Goal: Information Seeking & Learning: Learn about a topic

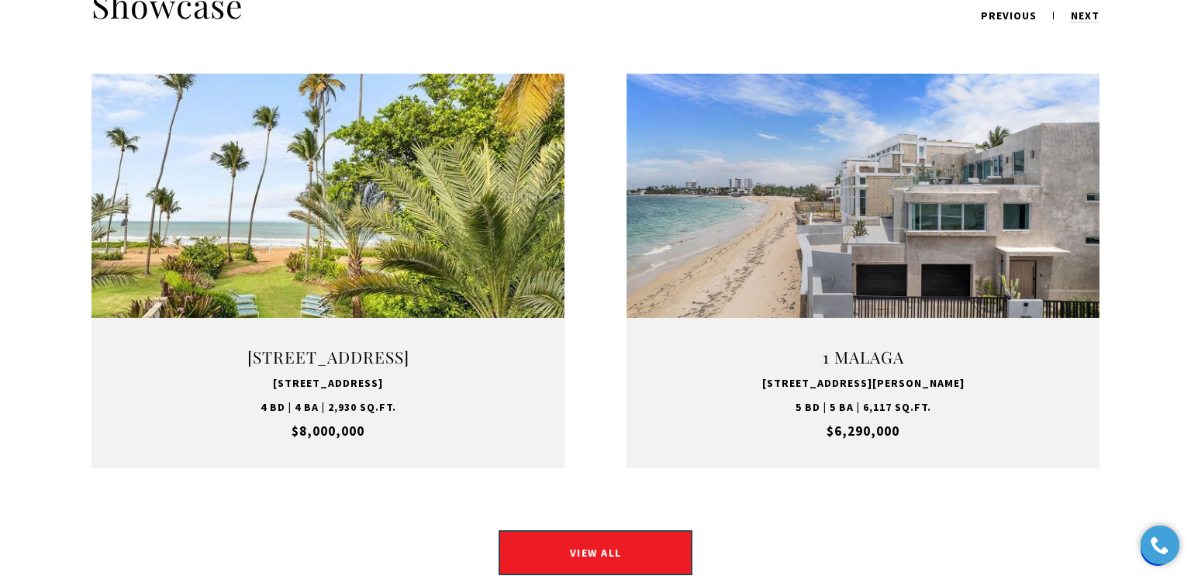
scroll to position [2014, 0]
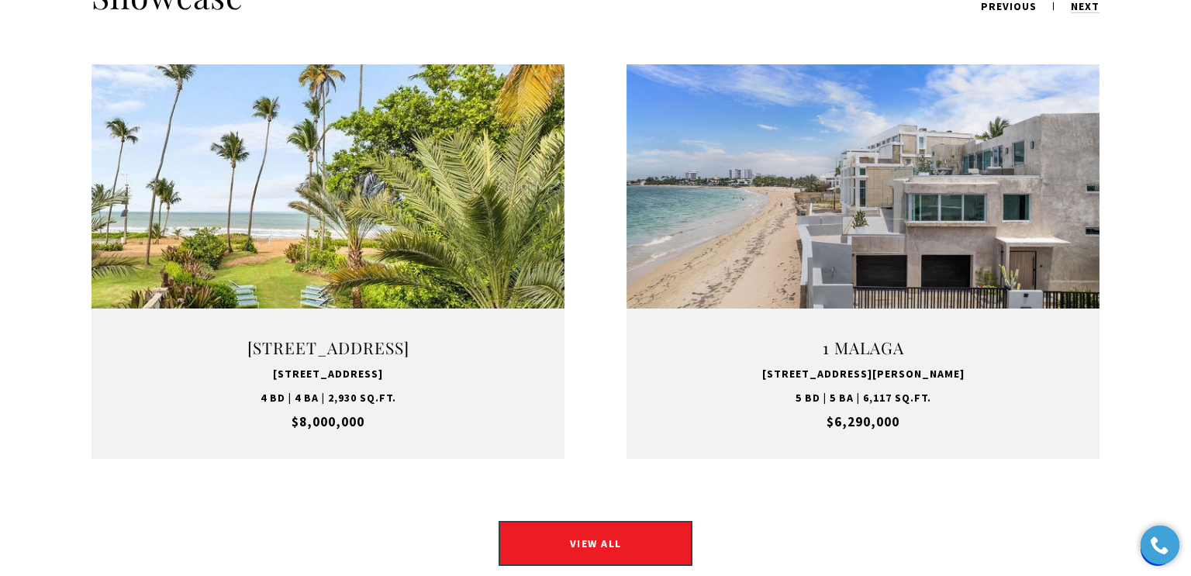
click at [1021, 239] on div "VIEW PROPERTY" at bounding box center [863, 261] width 450 height 45
click at [864, 247] on link "VIEW PROPERTY" at bounding box center [863, 261] width 194 height 45
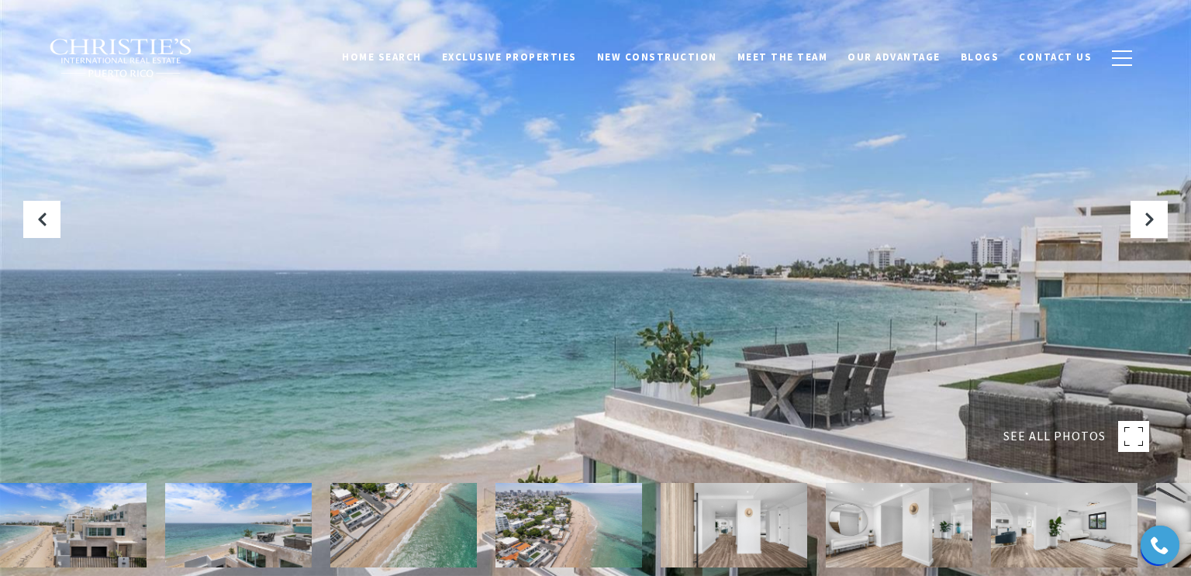
click at [907, 532] on img at bounding box center [899, 525] width 147 height 85
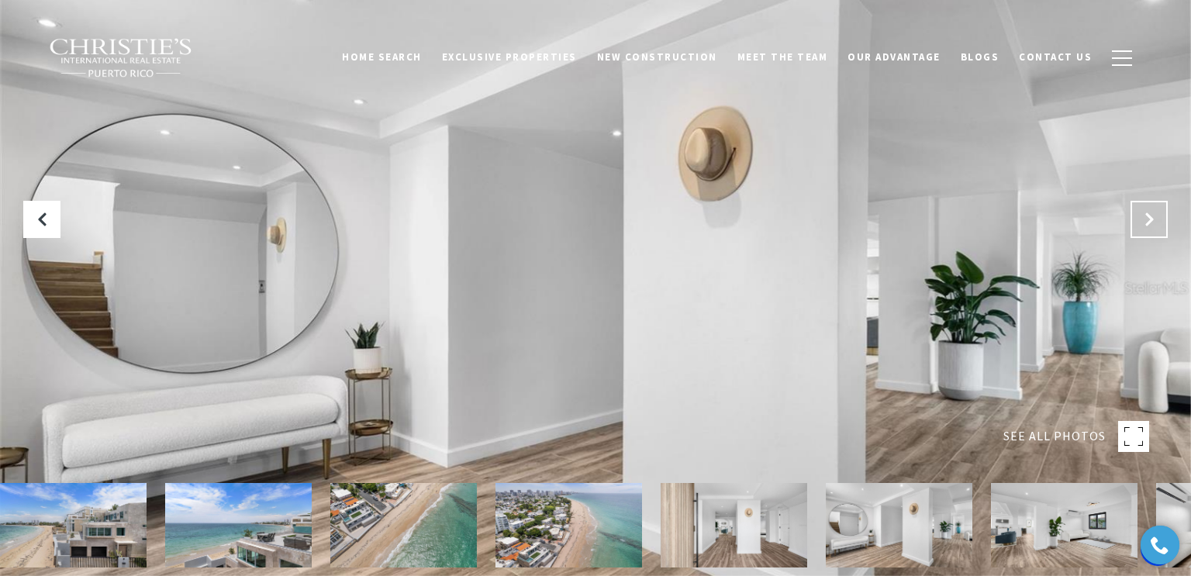
click at [1149, 228] on button "Next Slide" at bounding box center [1149, 219] width 37 height 37
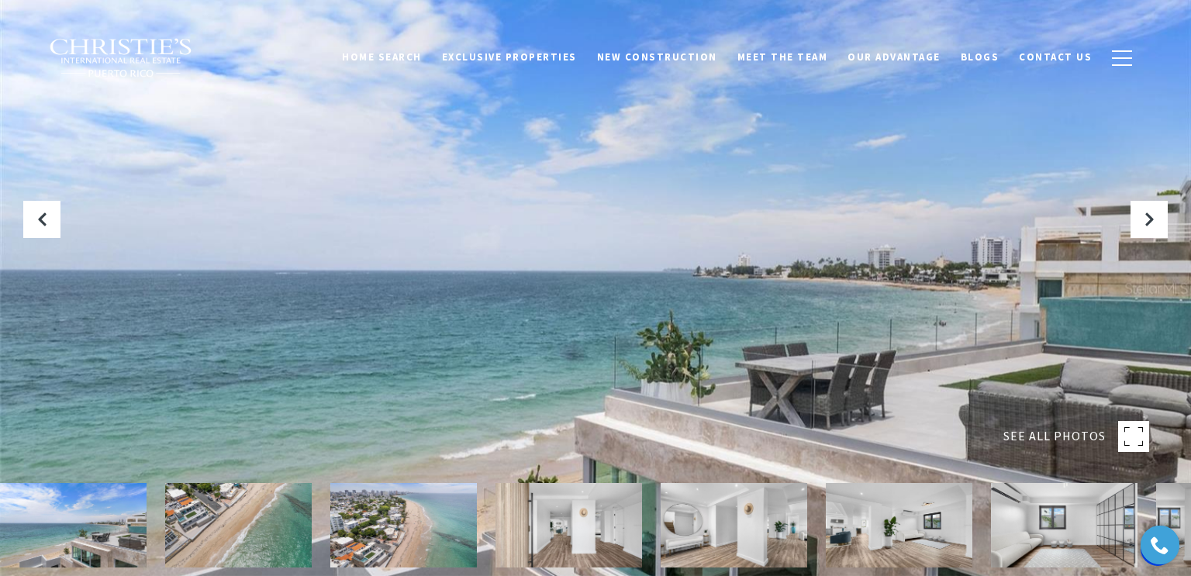
click at [1160, 240] on div at bounding box center [595, 288] width 1191 height 576
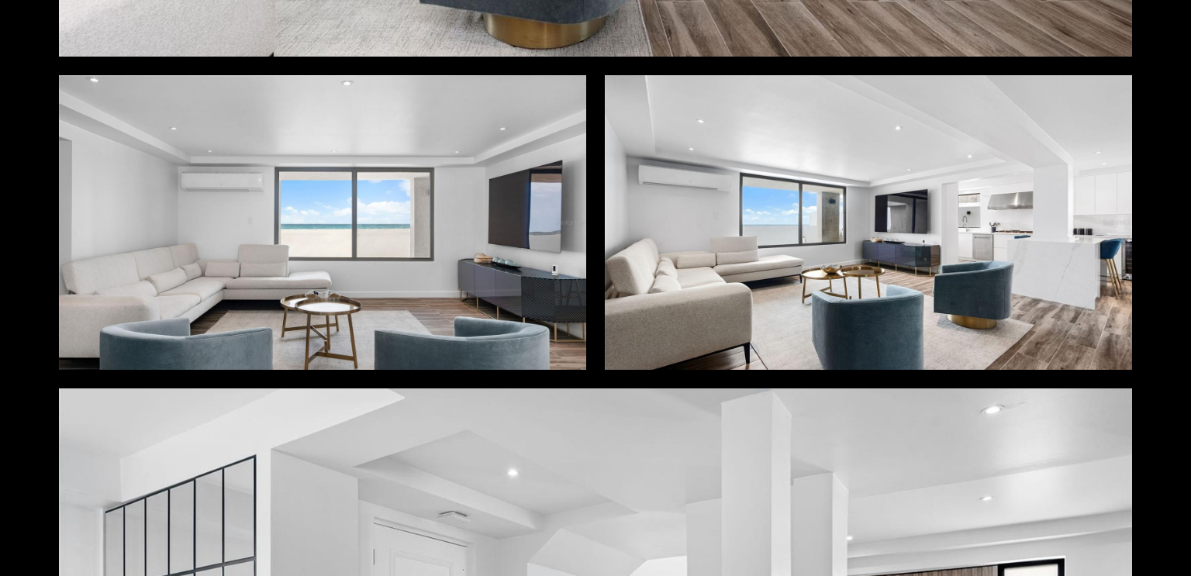
scroll to position [3426, 0]
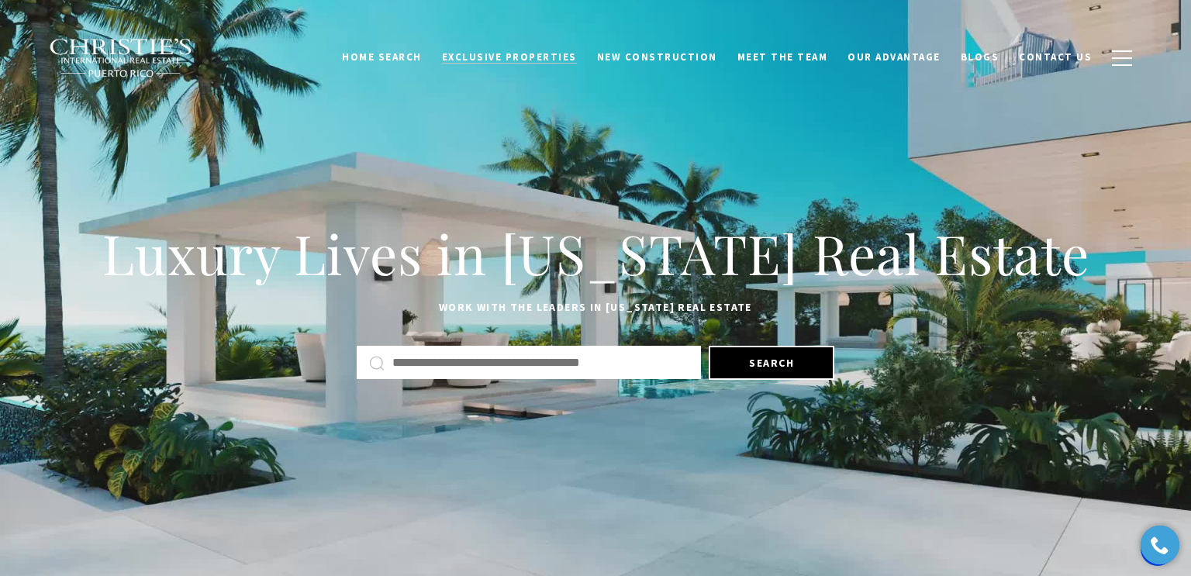
click at [544, 60] on span "Exclusive Properties" at bounding box center [509, 56] width 135 height 13
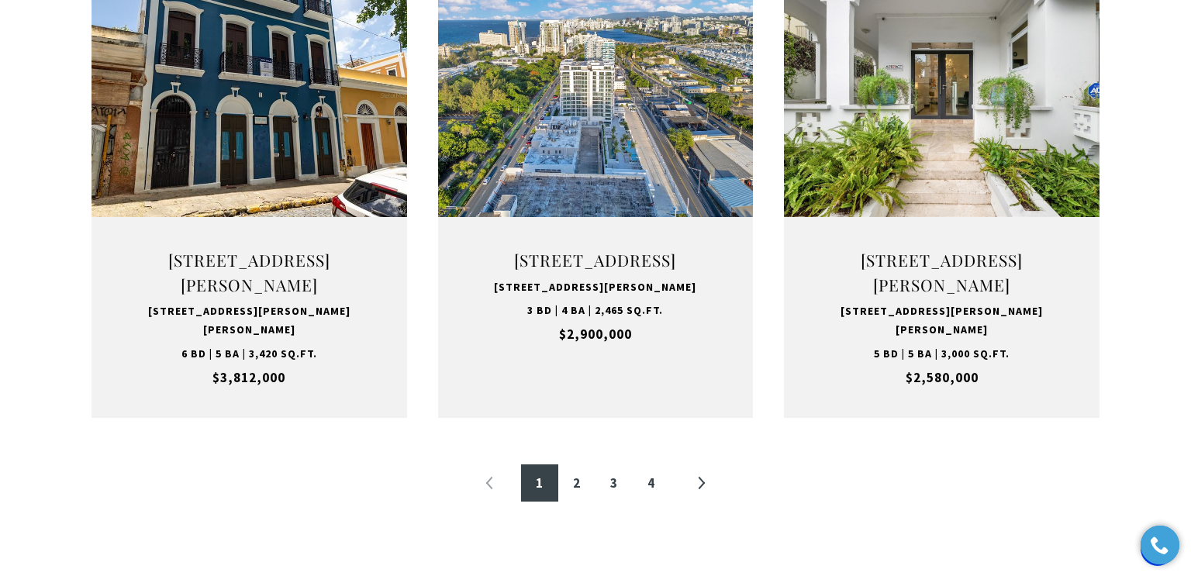
scroll to position [1627, 0]
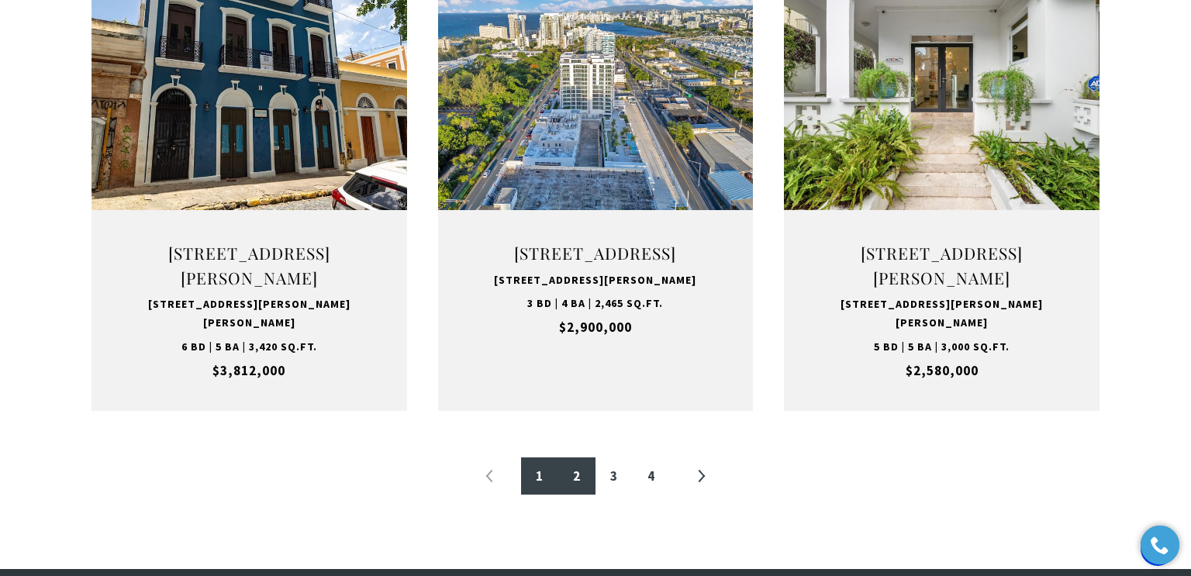
click at [579, 495] on link "2" at bounding box center [576, 476] width 37 height 37
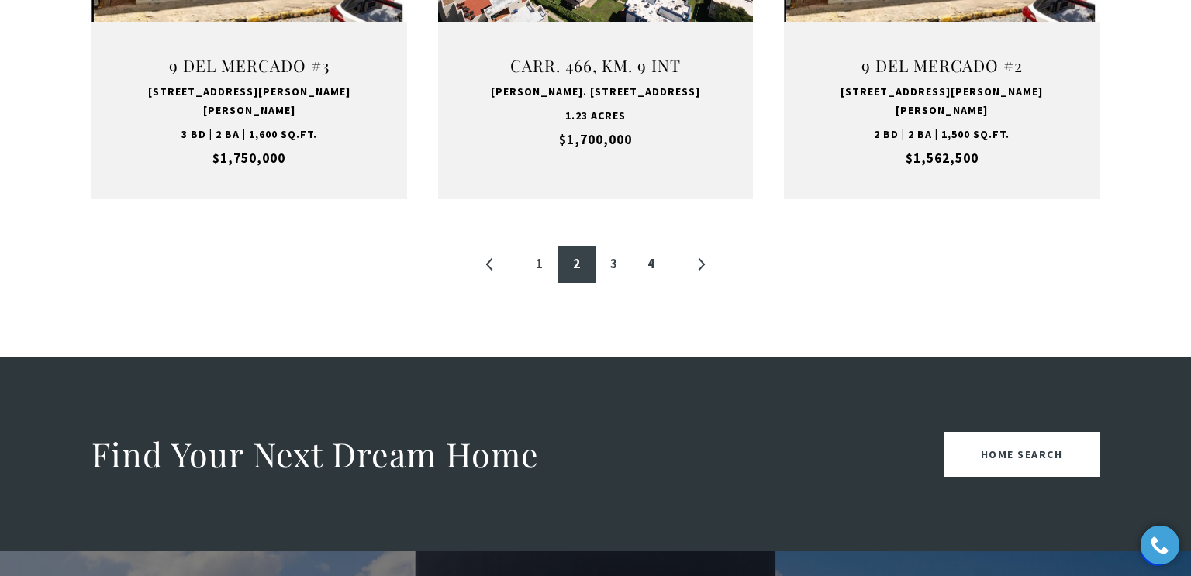
scroll to position [1851, 0]
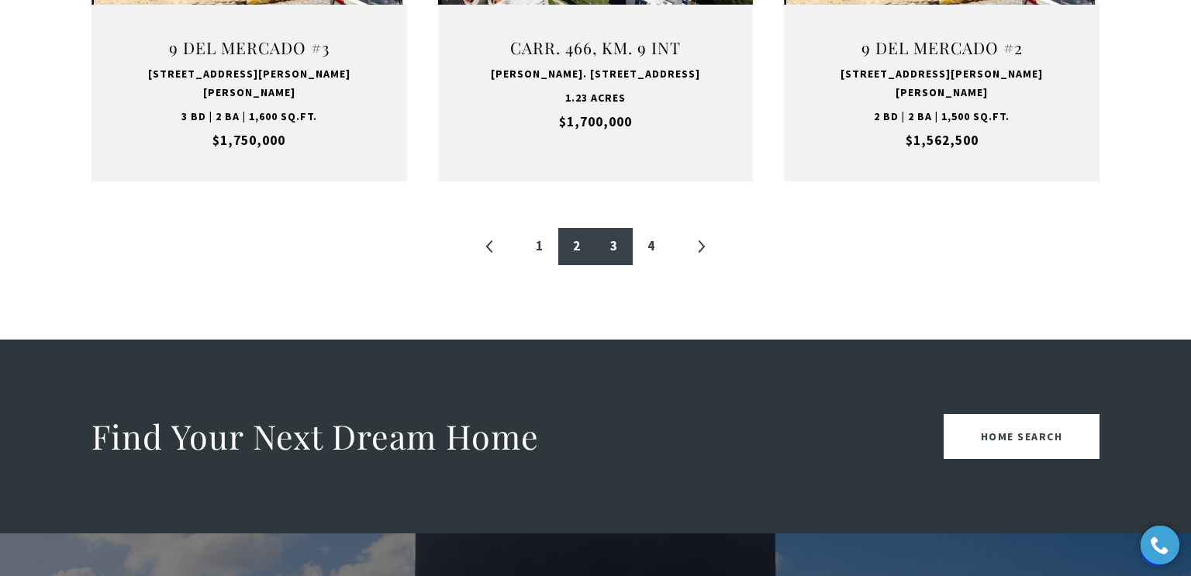
click at [610, 228] on link "3" at bounding box center [614, 246] width 37 height 37
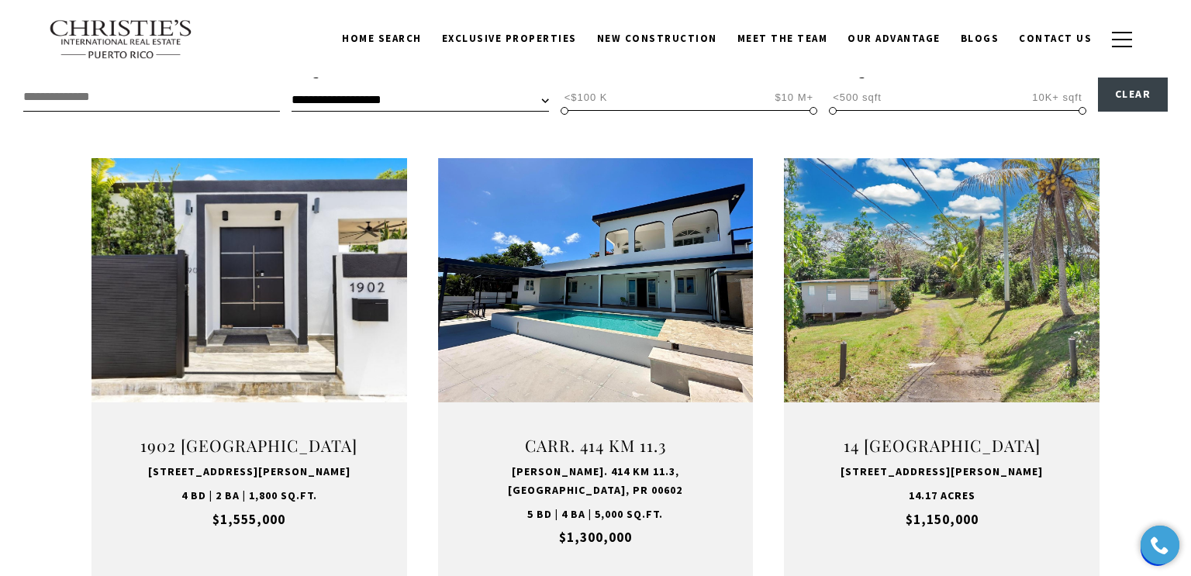
scroll to position [465, 0]
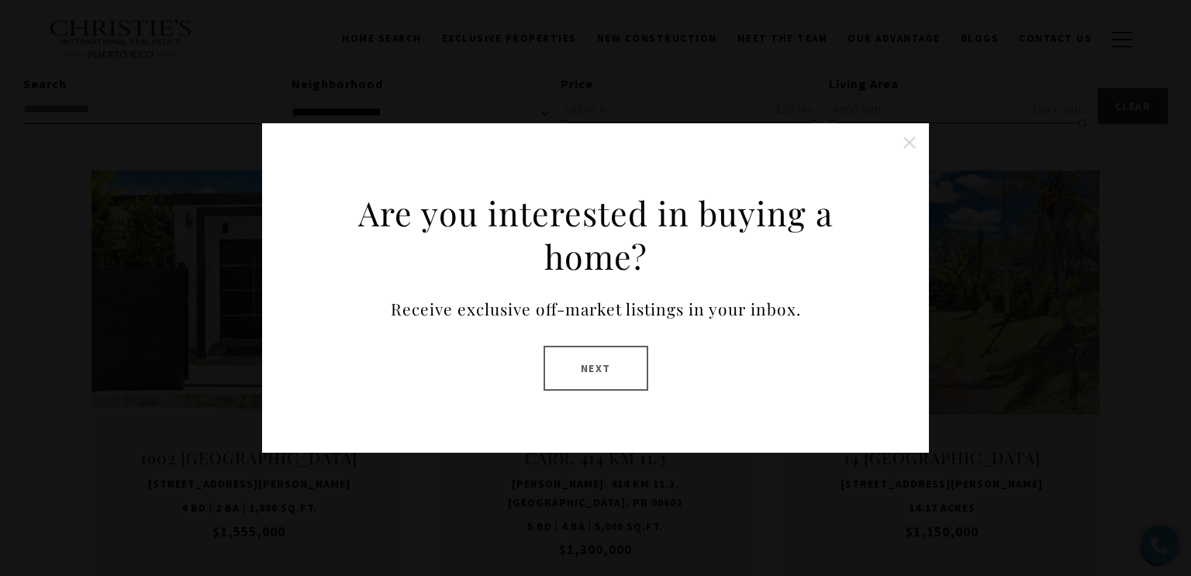
click at [914, 143] on button "Close this option" at bounding box center [909, 142] width 31 height 31
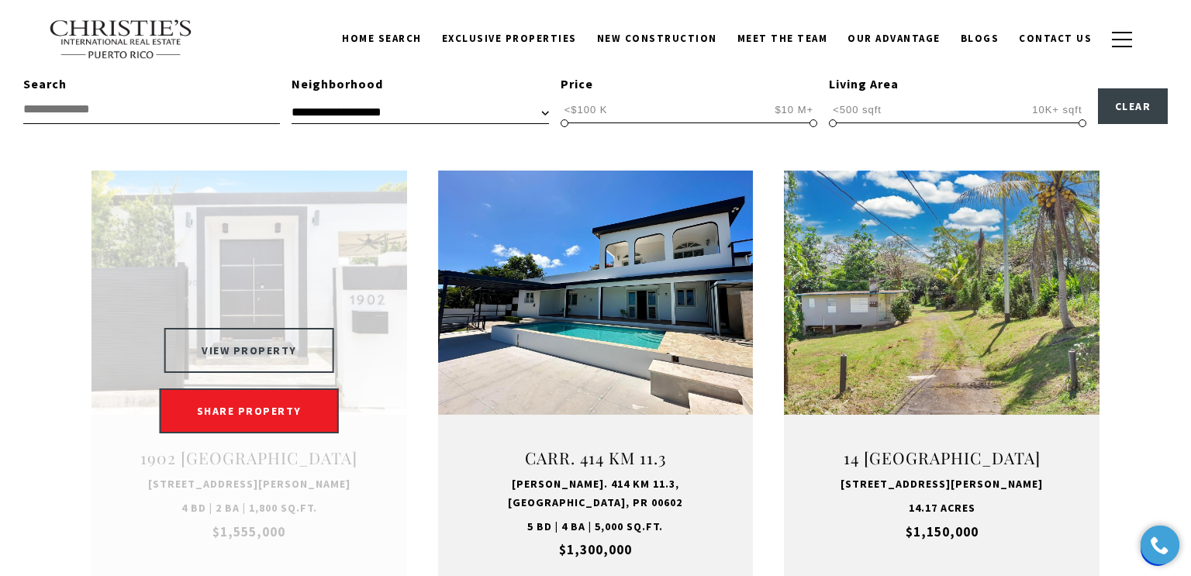
click at [264, 368] on button "VIEW PROPERTY" at bounding box center [249, 350] width 170 height 45
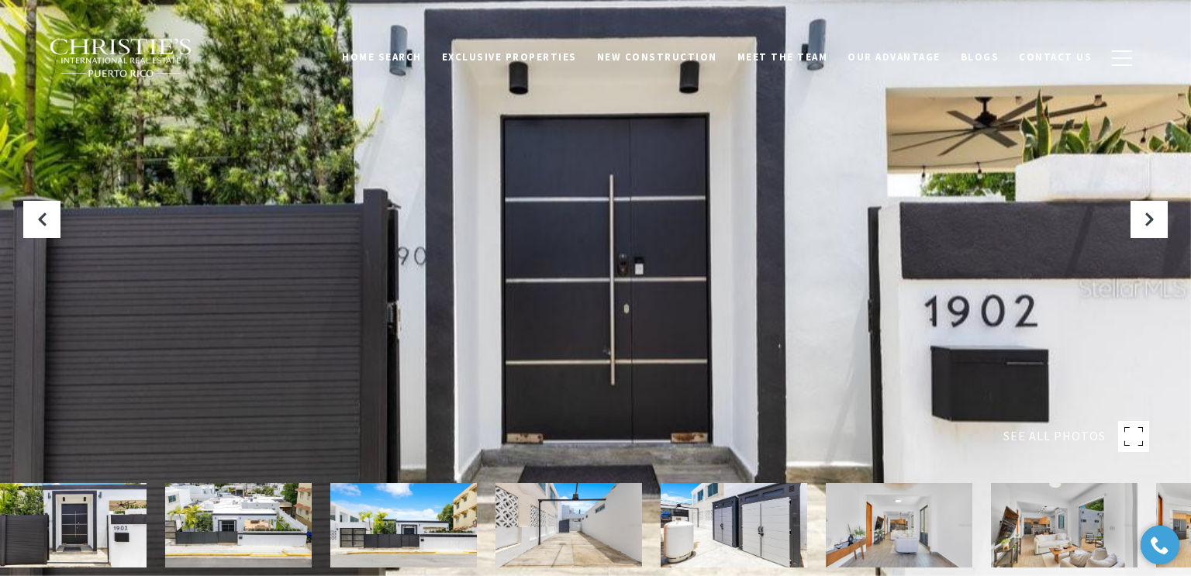
click at [895, 532] on img at bounding box center [899, 525] width 147 height 85
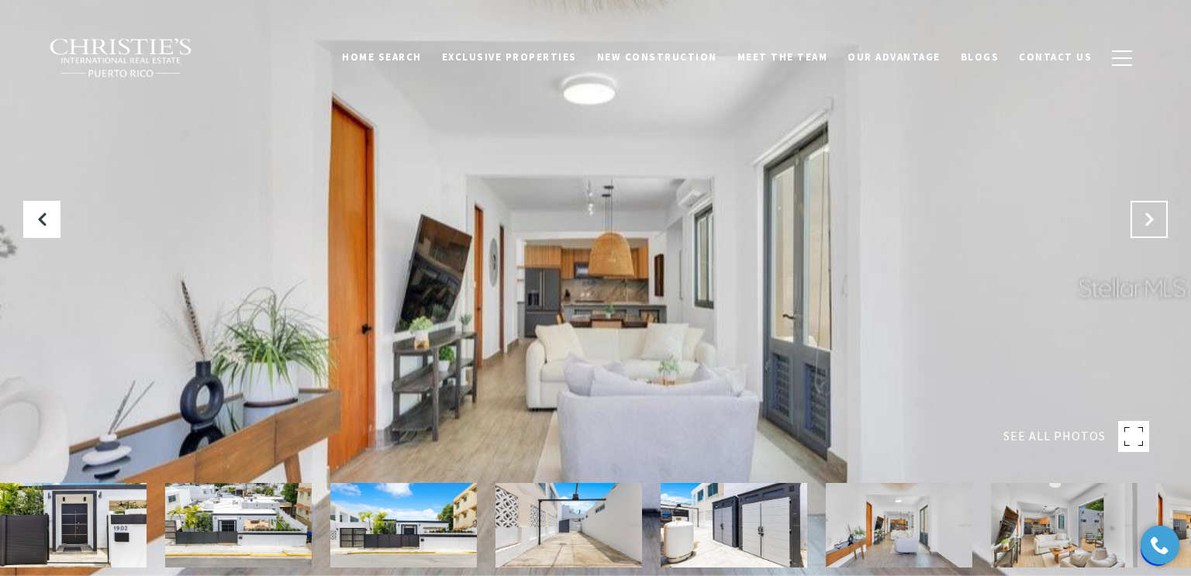
click at [1155, 230] on button "Next Slide" at bounding box center [1149, 219] width 37 height 37
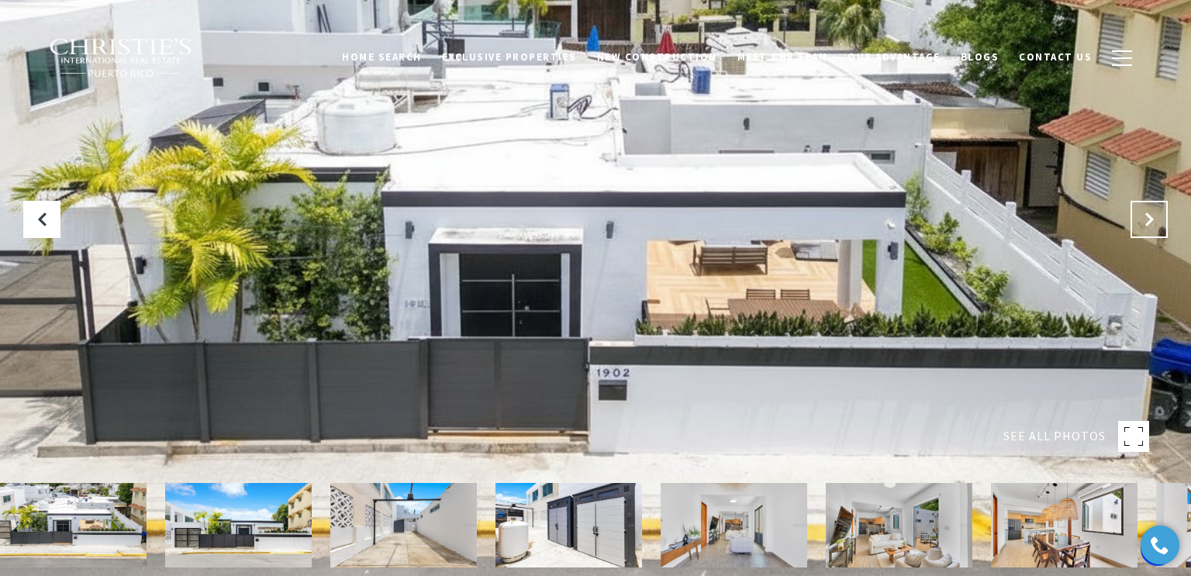
click at [1152, 219] on icon "Next Slide" at bounding box center [1150, 220] width 16 height 16
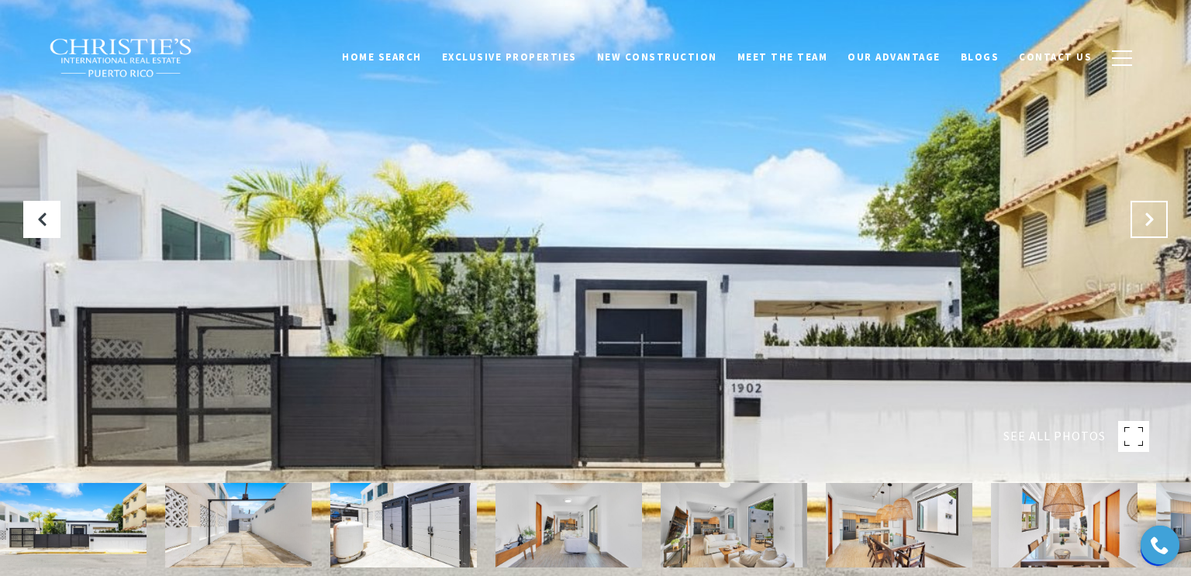
click at [1151, 226] on icon "Next Slide" at bounding box center [1150, 220] width 16 height 16
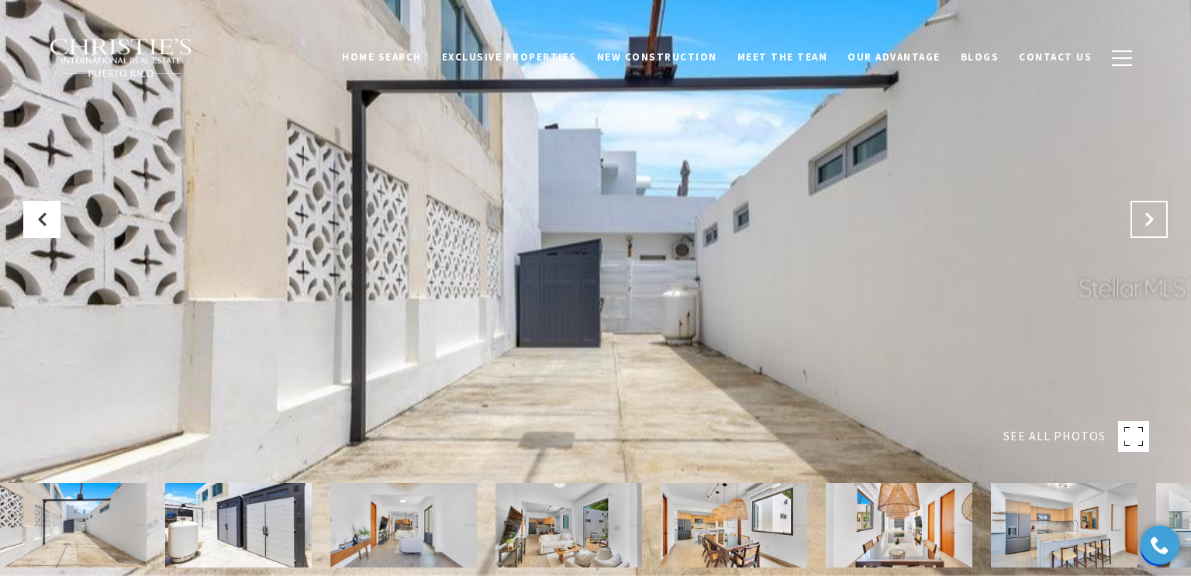
click at [1149, 222] on icon "Next Slide" at bounding box center [1150, 220] width 16 height 16
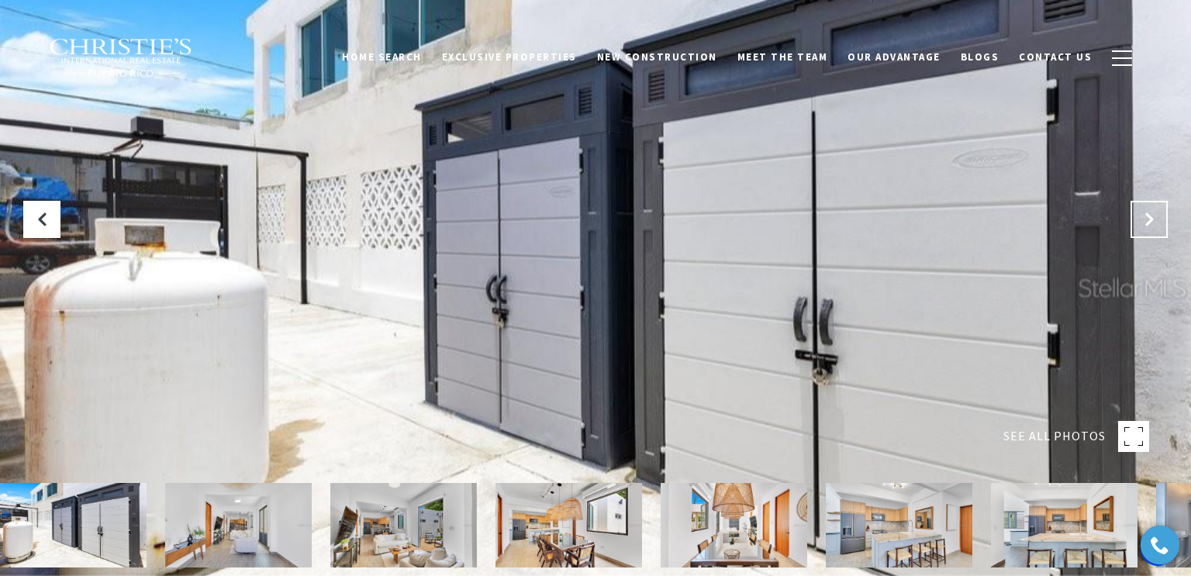
click at [1153, 226] on icon "Next Slide" at bounding box center [1150, 220] width 16 height 16
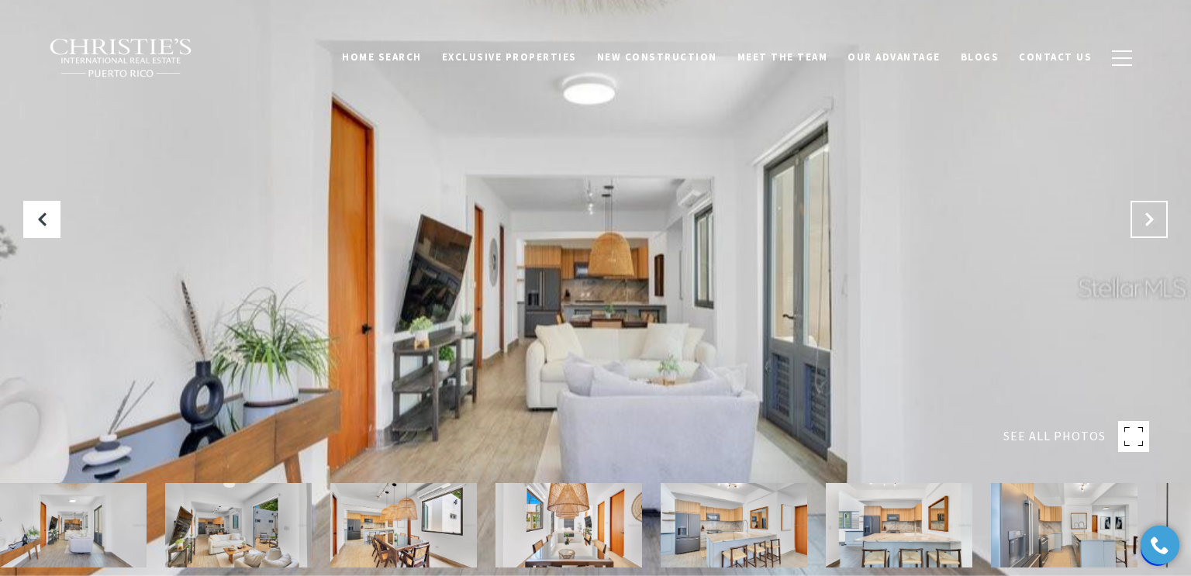
click at [1154, 223] on icon "Next Slide" at bounding box center [1150, 220] width 16 height 16
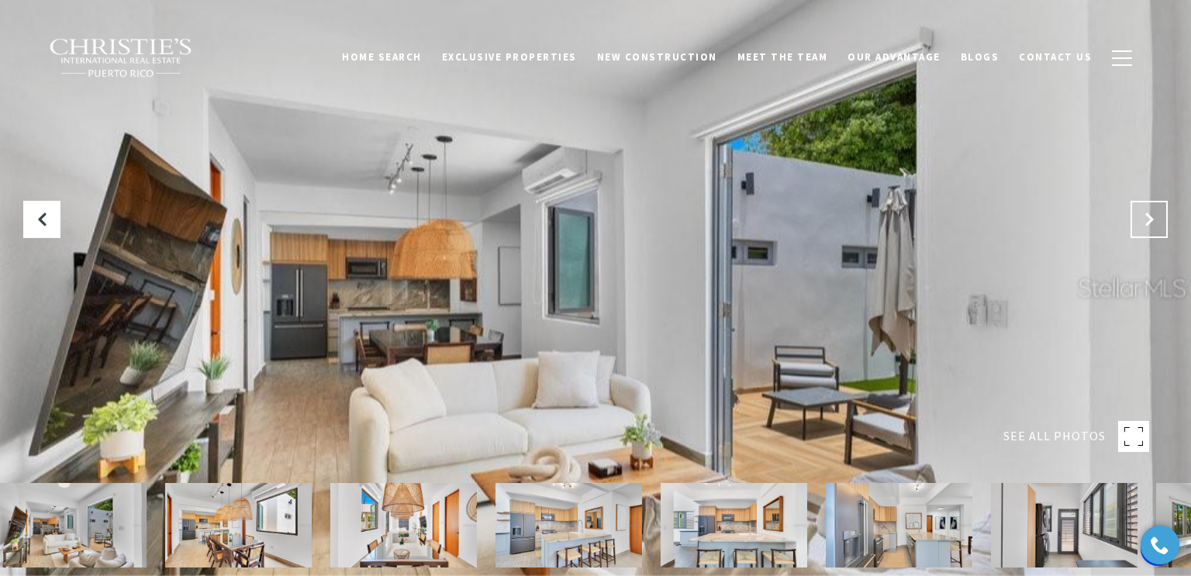
click at [1149, 227] on button "Next Slide" at bounding box center [1149, 219] width 37 height 37
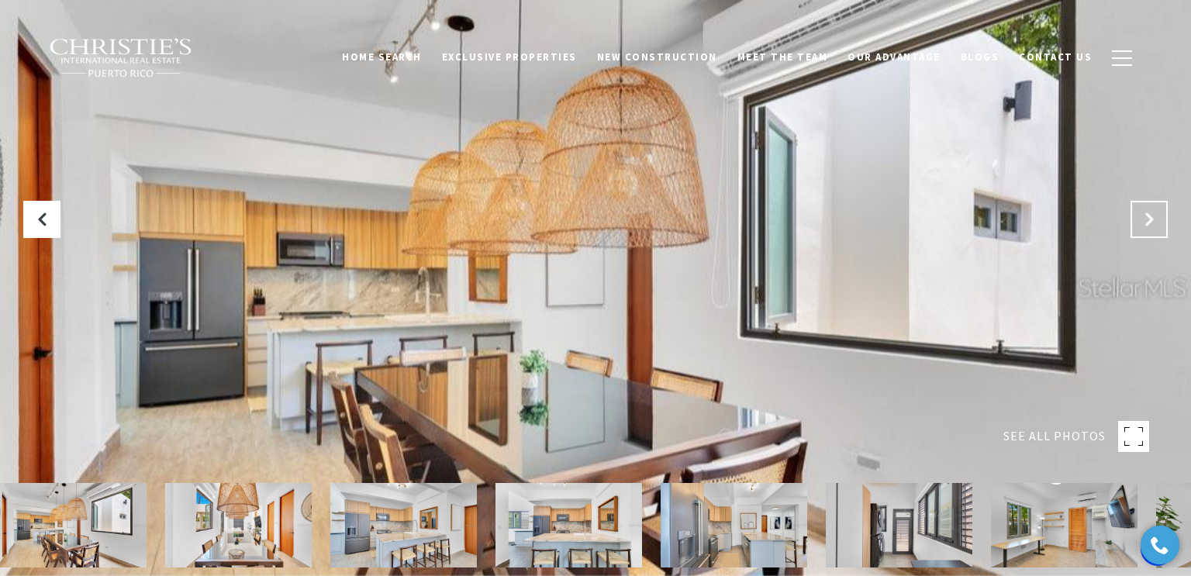
click at [1149, 233] on button "Next Slide" at bounding box center [1149, 219] width 37 height 37
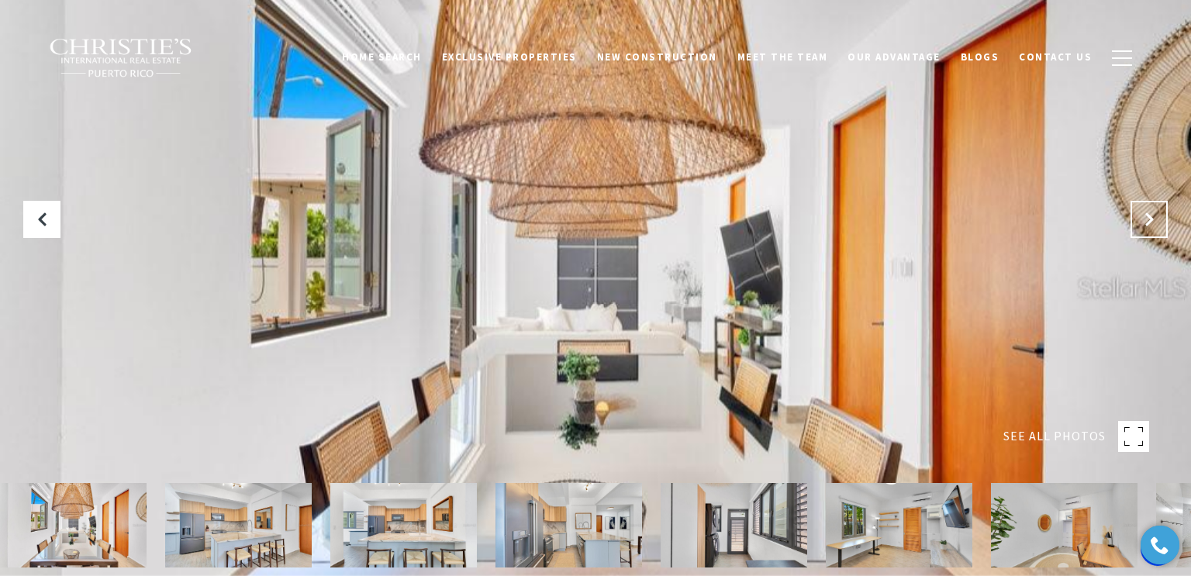
click at [1153, 230] on button "Next Slide" at bounding box center [1149, 219] width 37 height 37
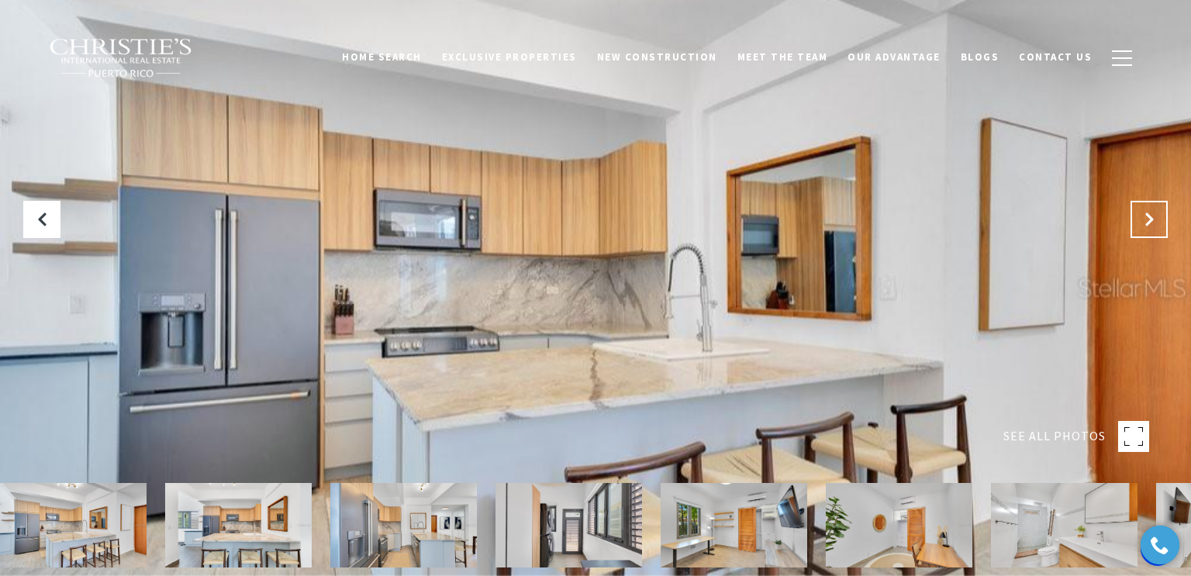
click at [1148, 226] on icon "Next Slide" at bounding box center [1150, 220] width 16 height 16
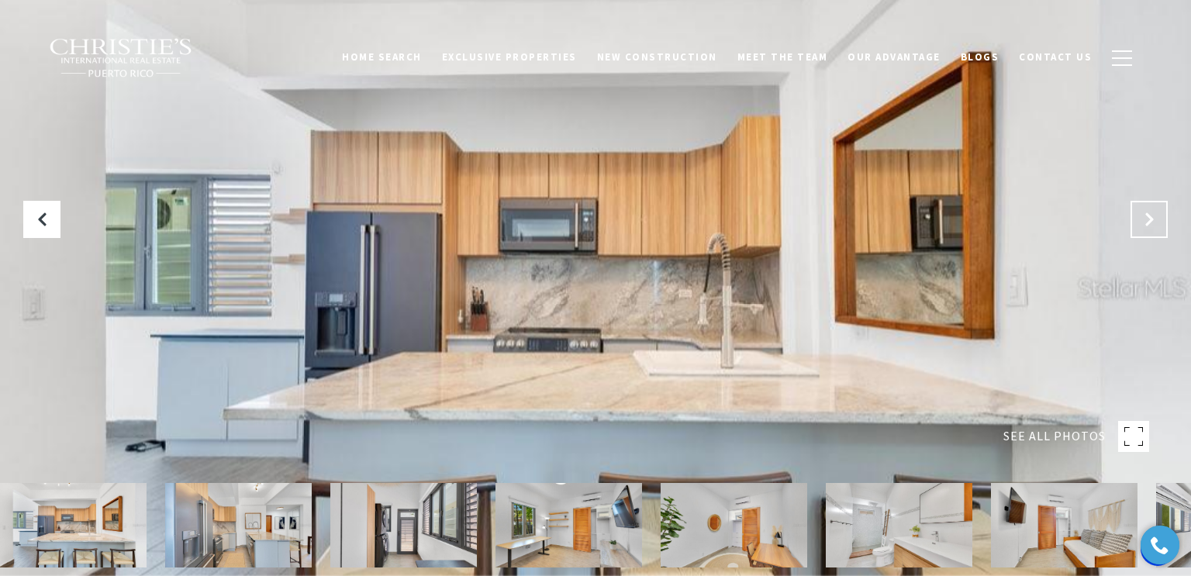
click at [1156, 227] on button "Next Slide" at bounding box center [1149, 219] width 37 height 37
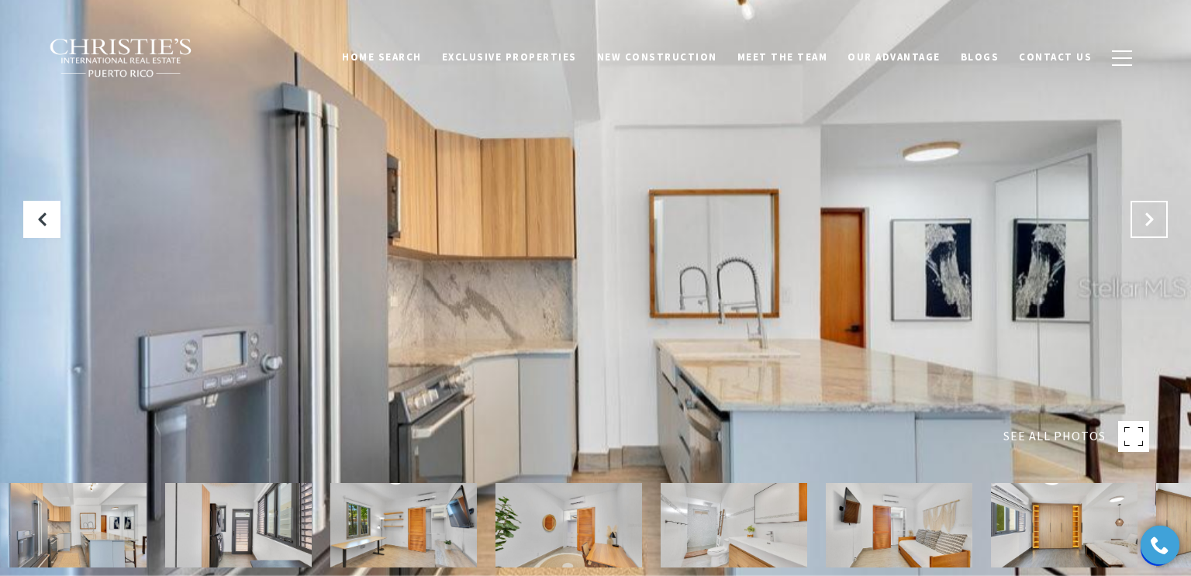
click at [1157, 234] on button "Next Slide" at bounding box center [1149, 219] width 37 height 37
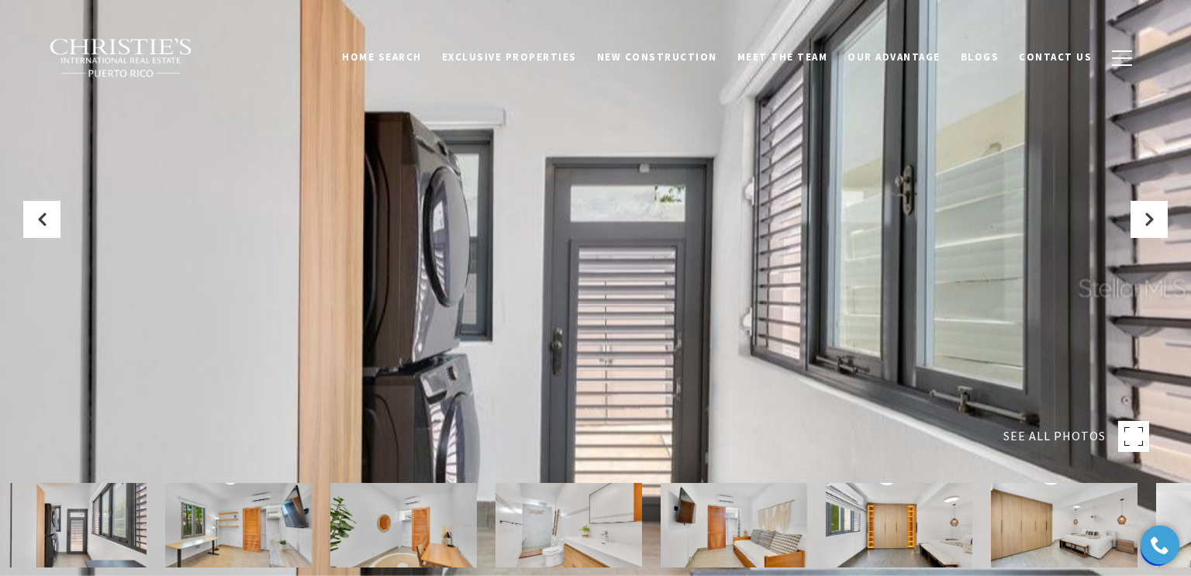
click at [1154, 239] on div at bounding box center [595, 288] width 1191 height 576
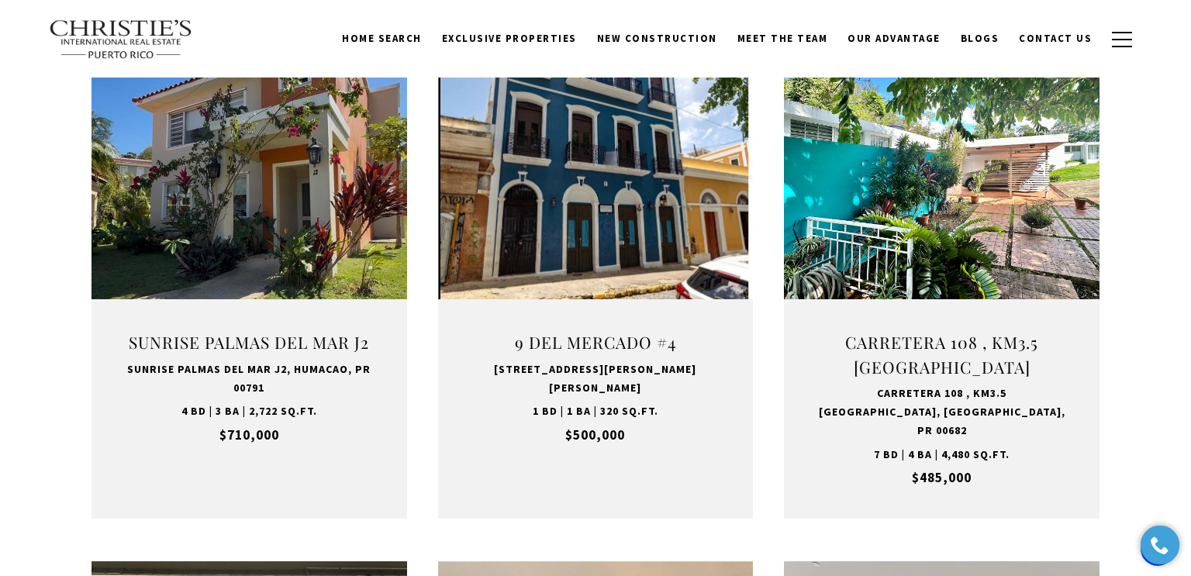
scroll to position [950, 0]
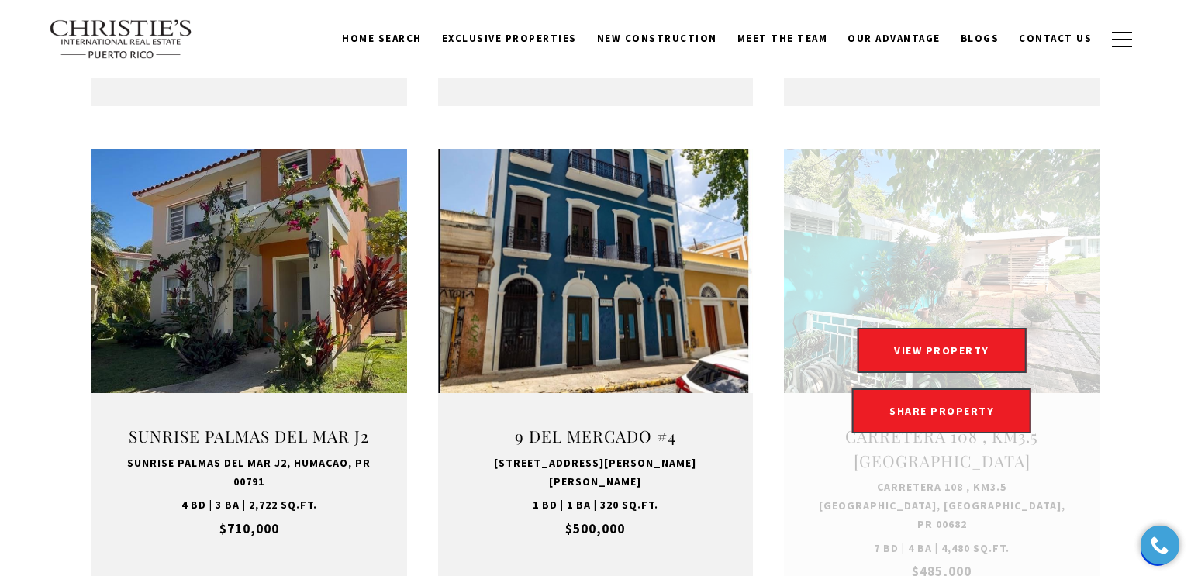
click at [1039, 345] on div "VIEW PROPERTY VIEW PROPERTY SHARE PROPERTY SHARE PROPERTY" at bounding box center [942, 380] width 316 height 105
click at [983, 354] on button "VIEW PROPERTY" at bounding box center [942, 350] width 170 height 45
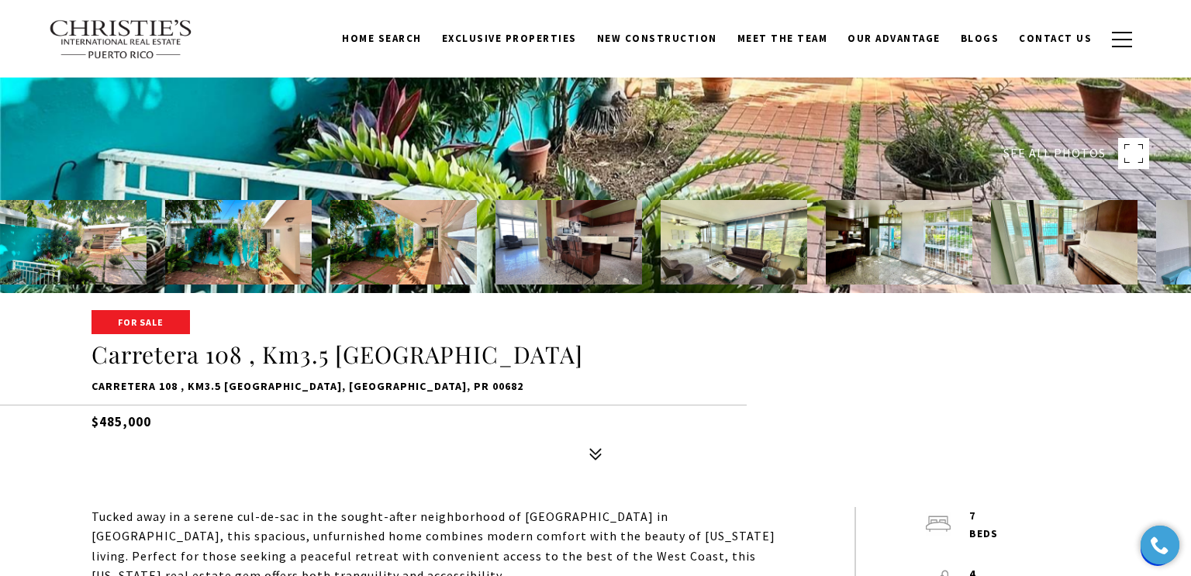
scroll to position [270, 0]
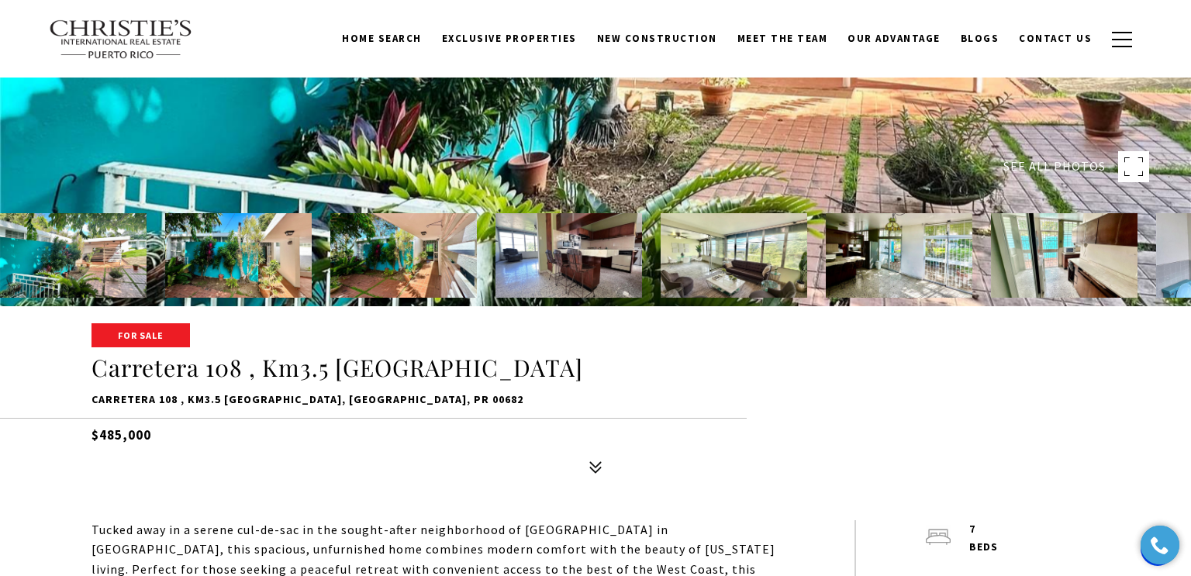
click at [1132, 164] on rect at bounding box center [1133, 166] width 31 height 31
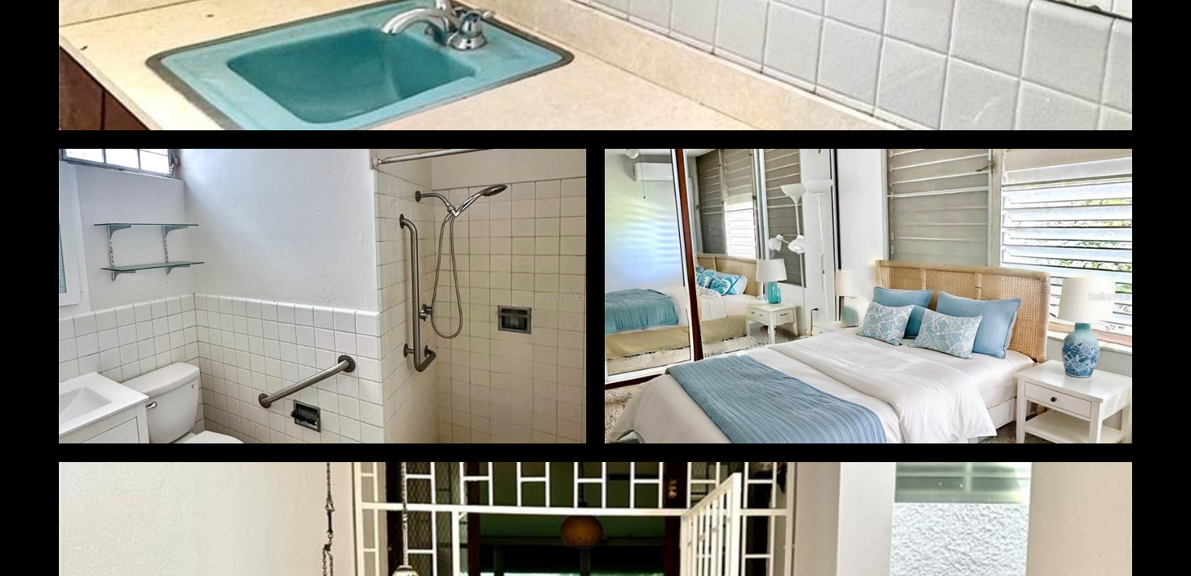
scroll to position [3338, 0]
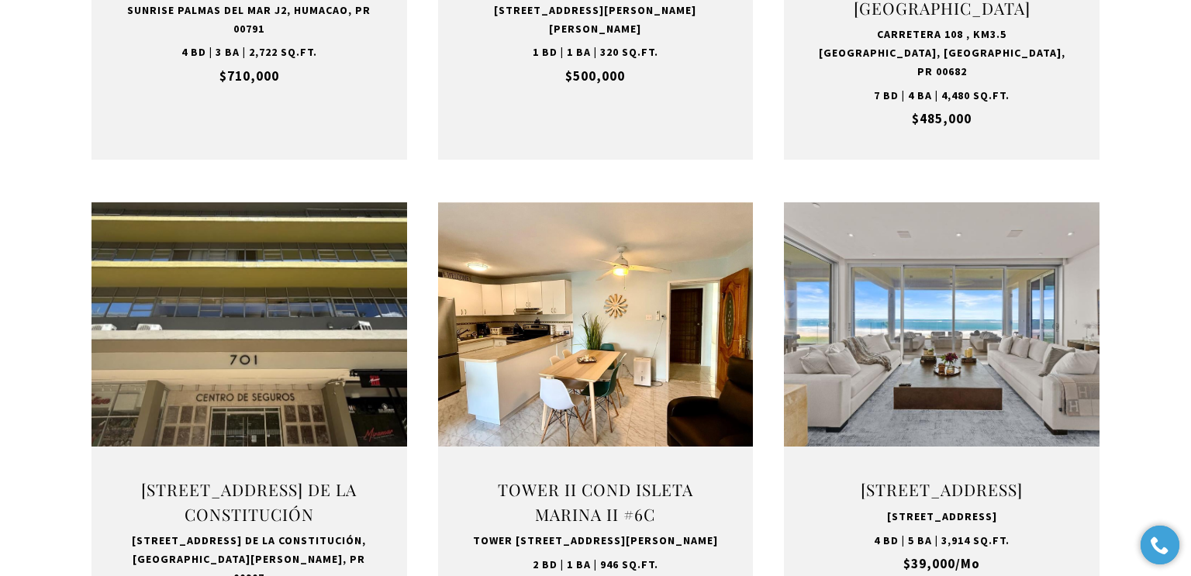
scroll to position [1412, 0]
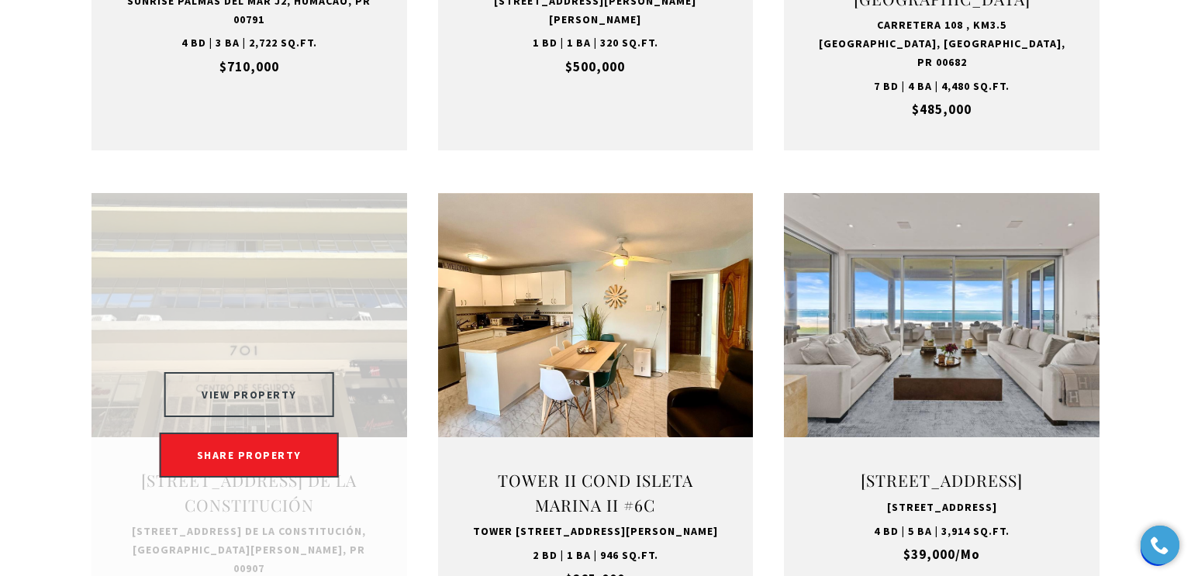
click at [278, 389] on button "VIEW PROPERTY" at bounding box center [249, 394] width 170 height 45
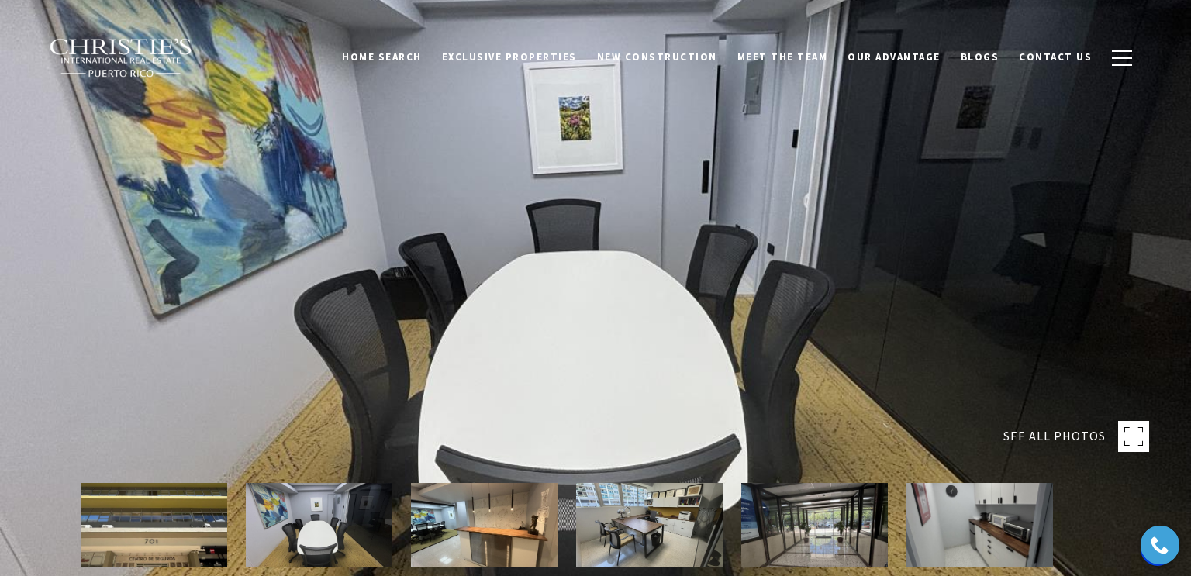
click at [1132, 441] on rect at bounding box center [1133, 436] width 31 height 31
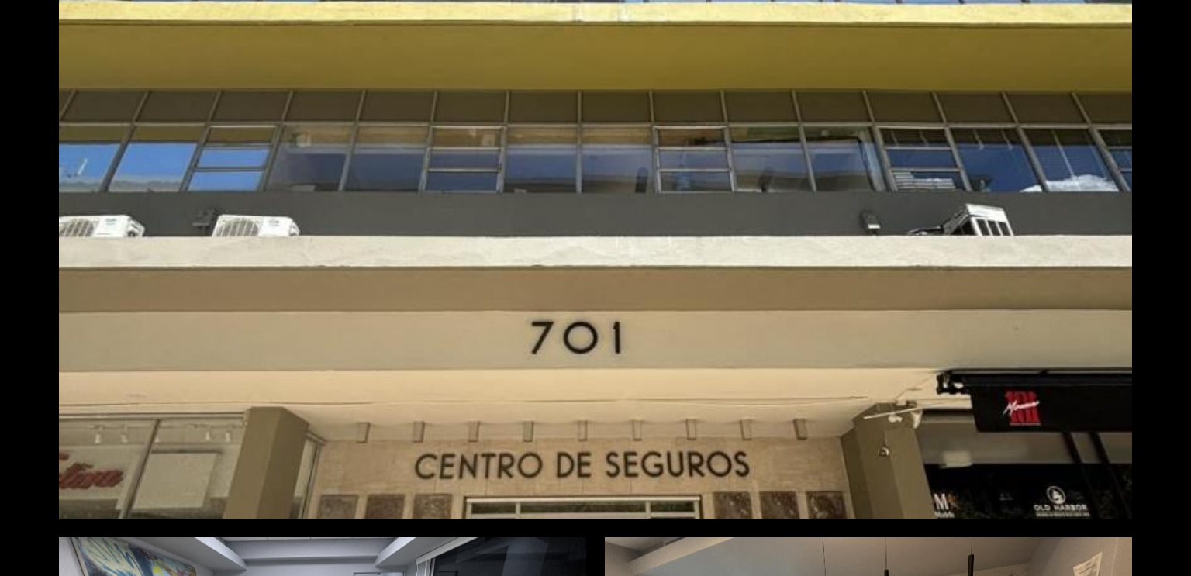
scroll to position [140, 0]
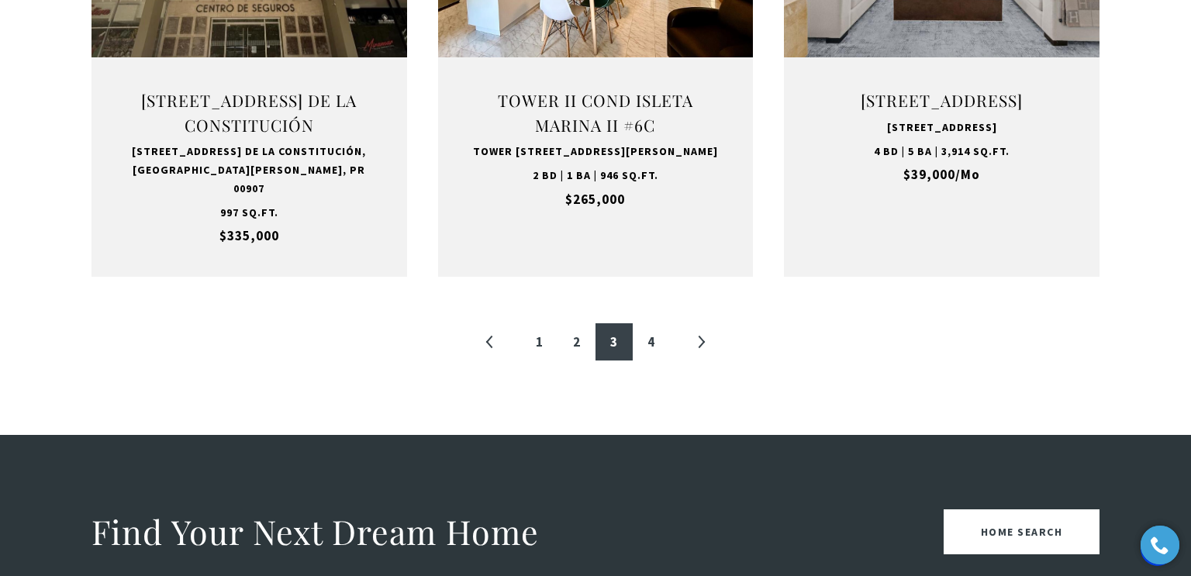
scroll to position [1798, 0]
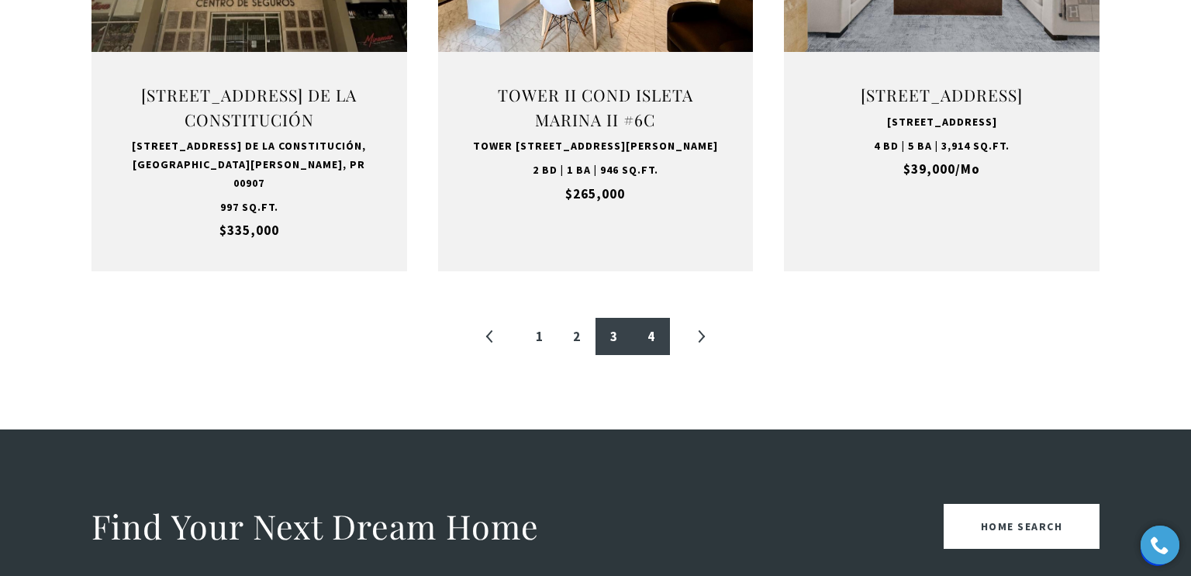
click at [654, 318] on link "4" at bounding box center [651, 336] width 37 height 37
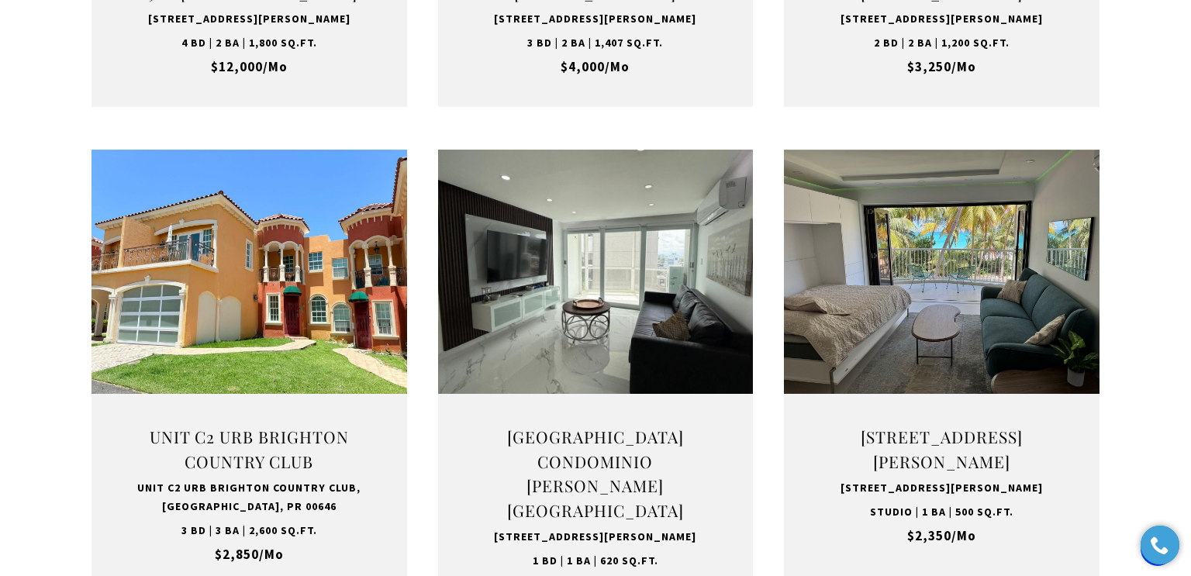
scroll to position [959, 0]
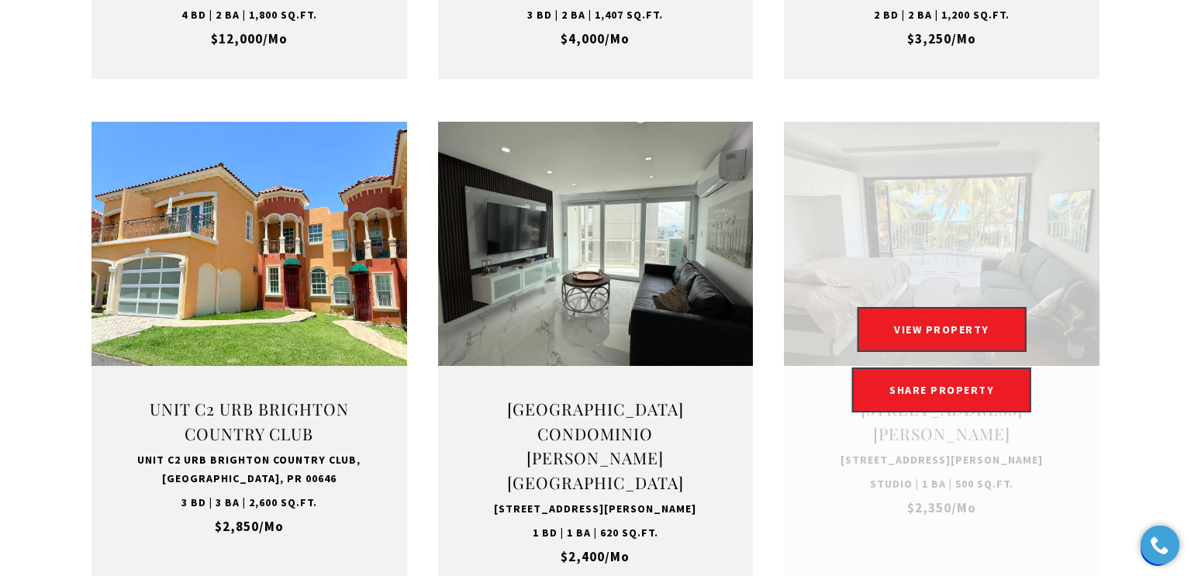
click at [1042, 313] on div "VIEW PROPERTY VIEW PROPERTY SHARE PROPERTY SHARE PROPERTY" at bounding box center [942, 359] width 316 height 105
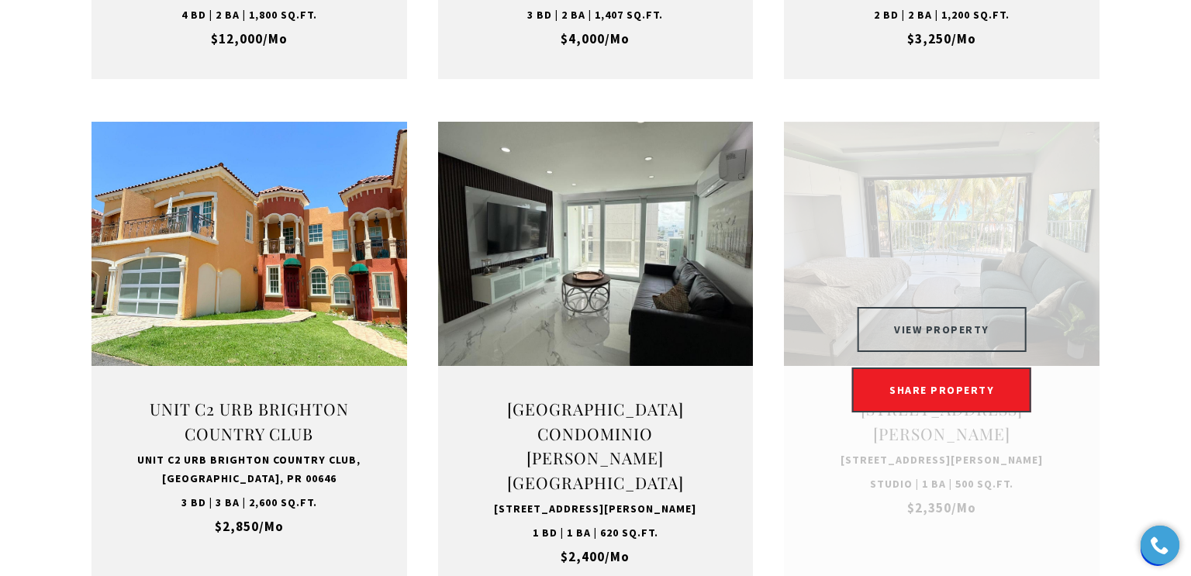
click at [1004, 318] on button "VIEW PROPERTY" at bounding box center [942, 329] width 170 height 45
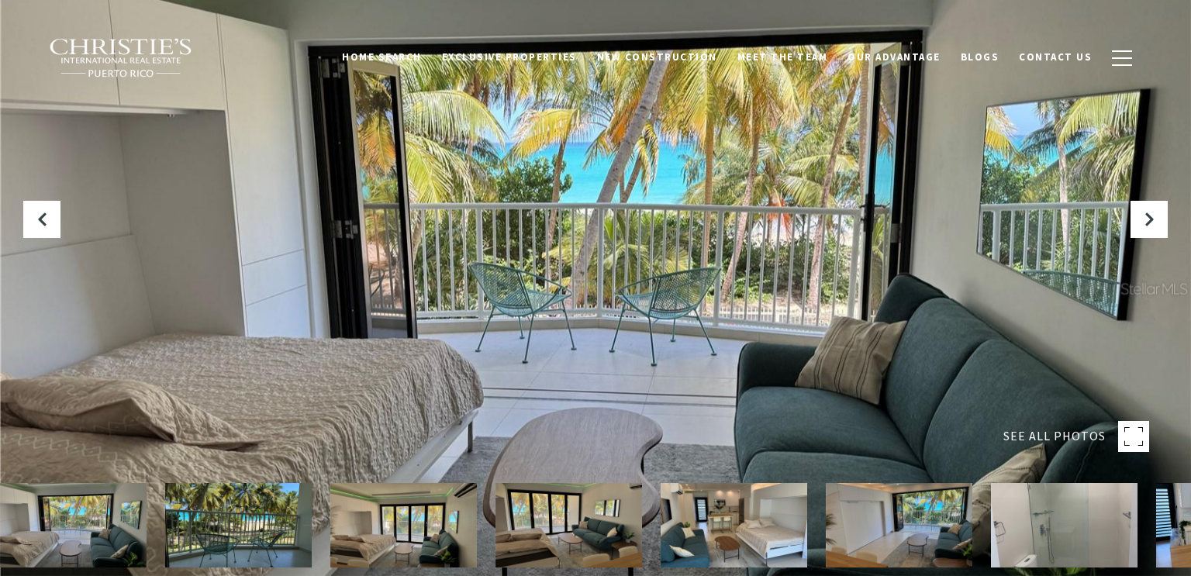
click at [1133, 437] on rect at bounding box center [1133, 436] width 31 height 31
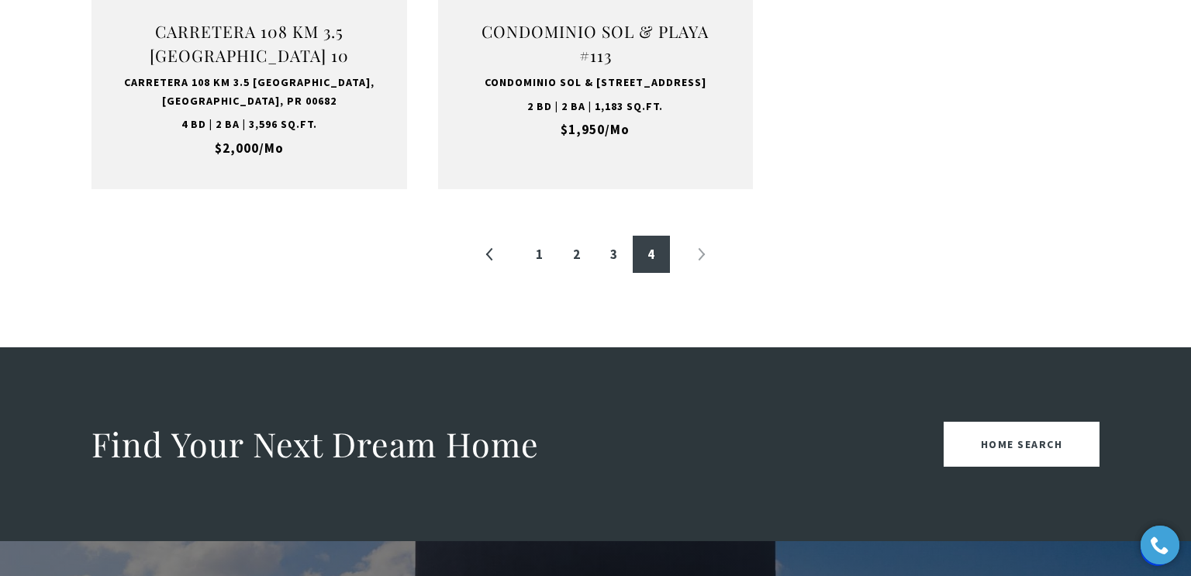
scroll to position [1882, 0]
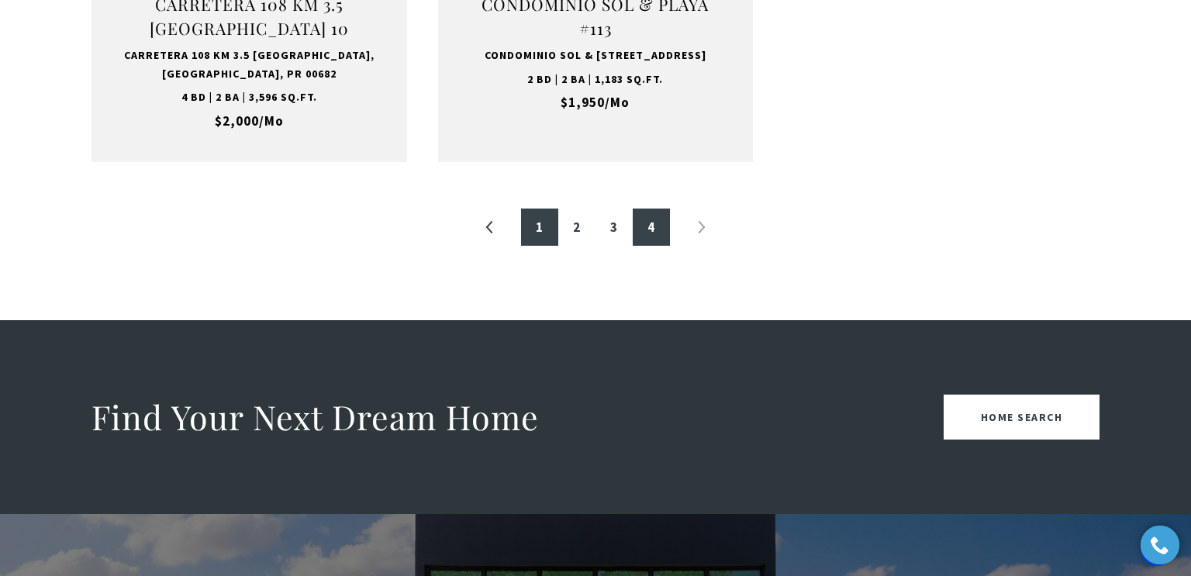
click at [545, 214] on link "1" at bounding box center [539, 227] width 37 height 37
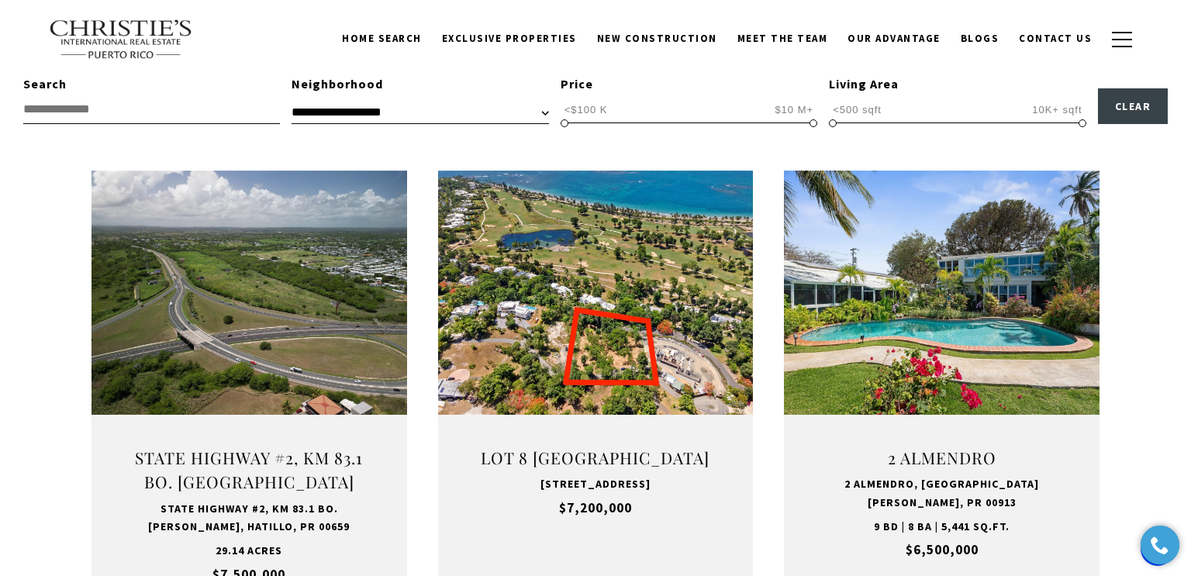
scroll to position [465, 0]
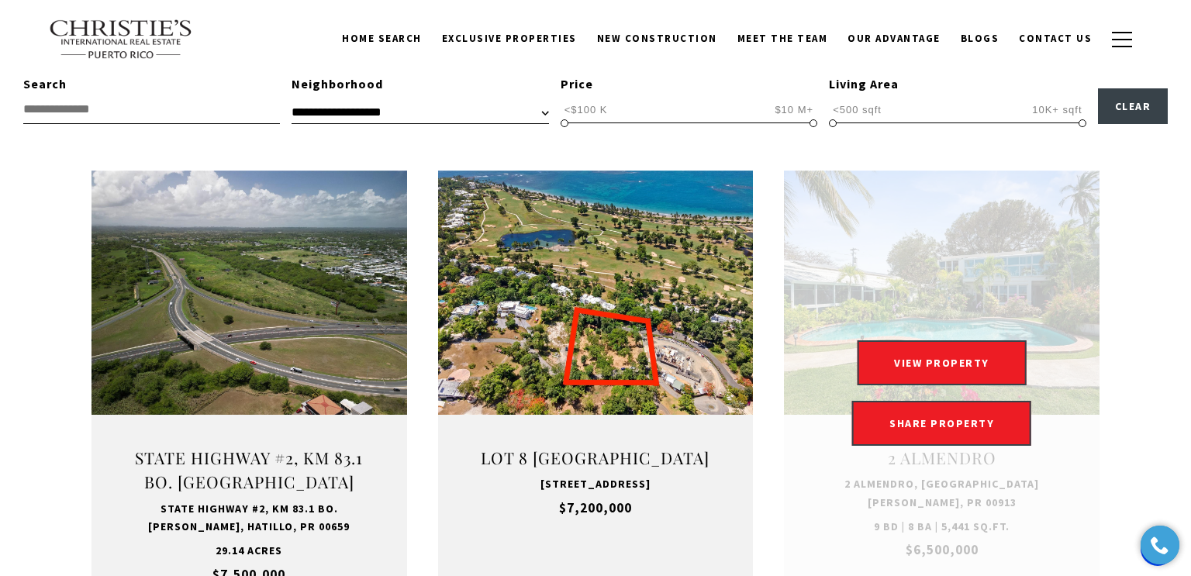
click at [1046, 379] on div "VIEW PROPERTY VIEW PROPERTY SHARE PROPERTY SHARE PROPERTY" at bounding box center [942, 393] width 316 height 105
click at [992, 361] on button "VIEW PROPERTY" at bounding box center [942, 363] width 170 height 45
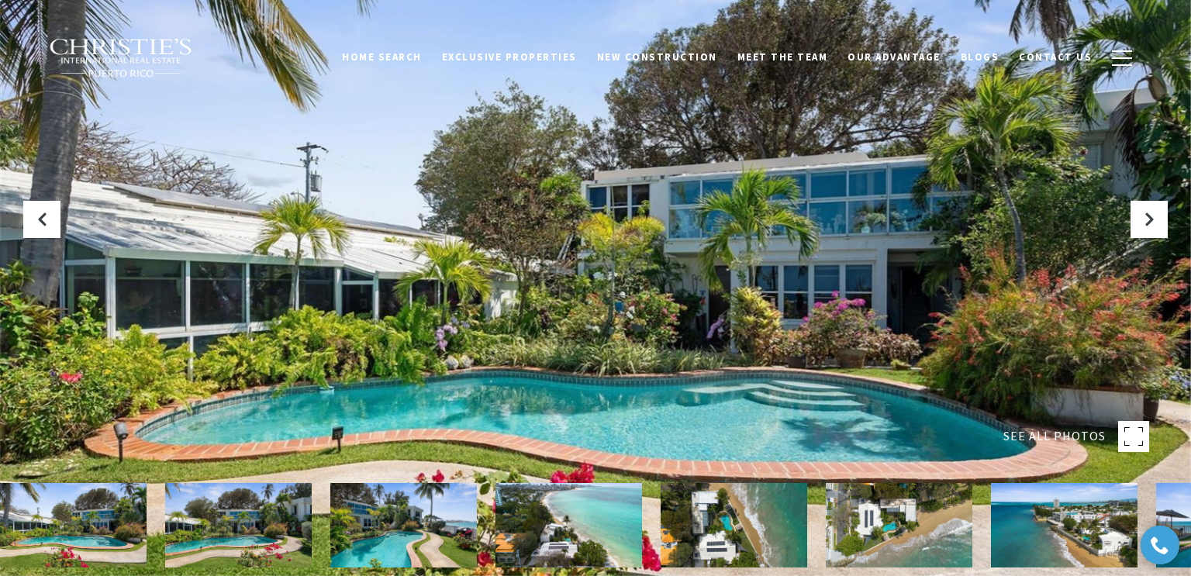
click at [1126, 443] on rect at bounding box center [1133, 436] width 31 height 31
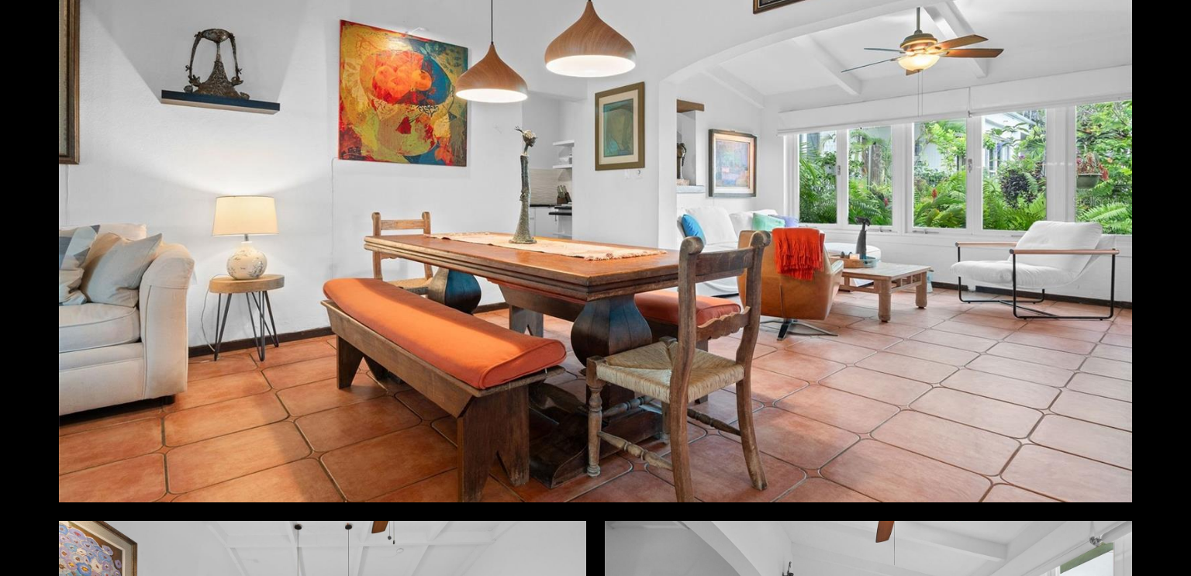
scroll to position [2963, 0]
